Goal: Task Accomplishment & Management: Manage account settings

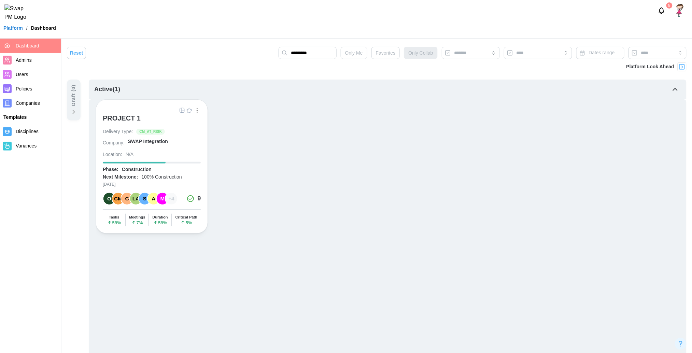
click at [17, 73] on span "Users" at bounding box center [22, 74] width 13 height 5
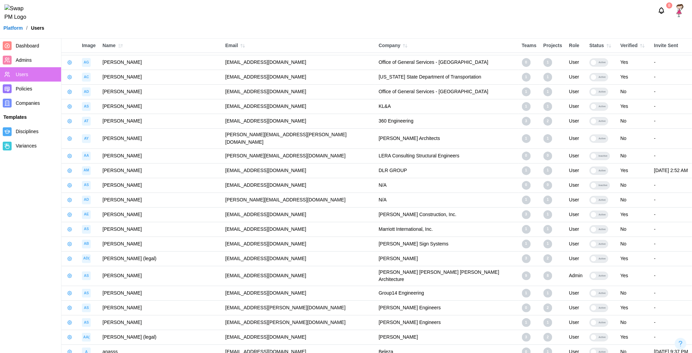
scroll to position [1177, 0]
